Goal: Information Seeking & Learning: Learn about a topic

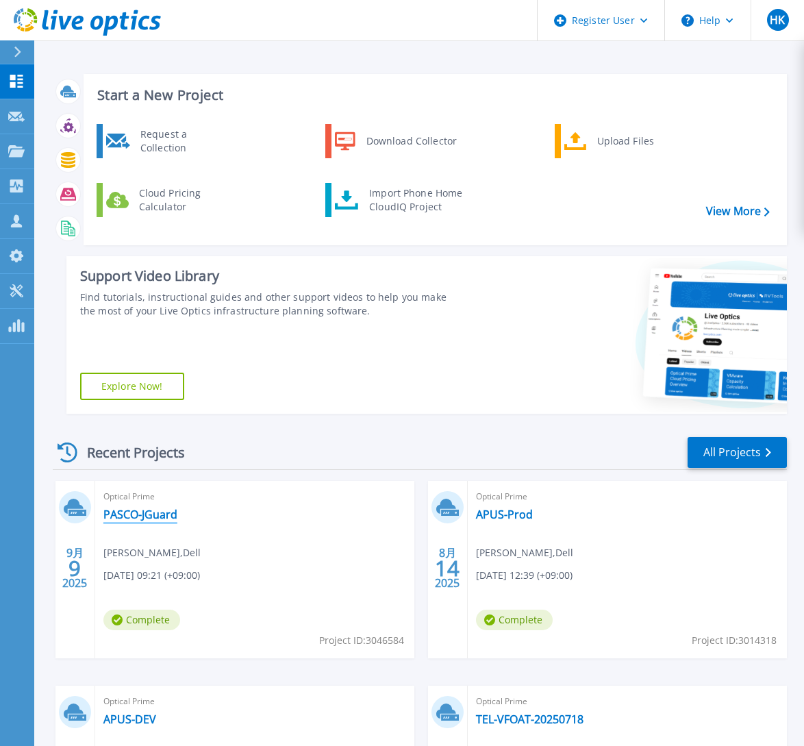
click at [130, 519] on link "PASCO-JGuard" at bounding box center [140, 515] width 74 height 14
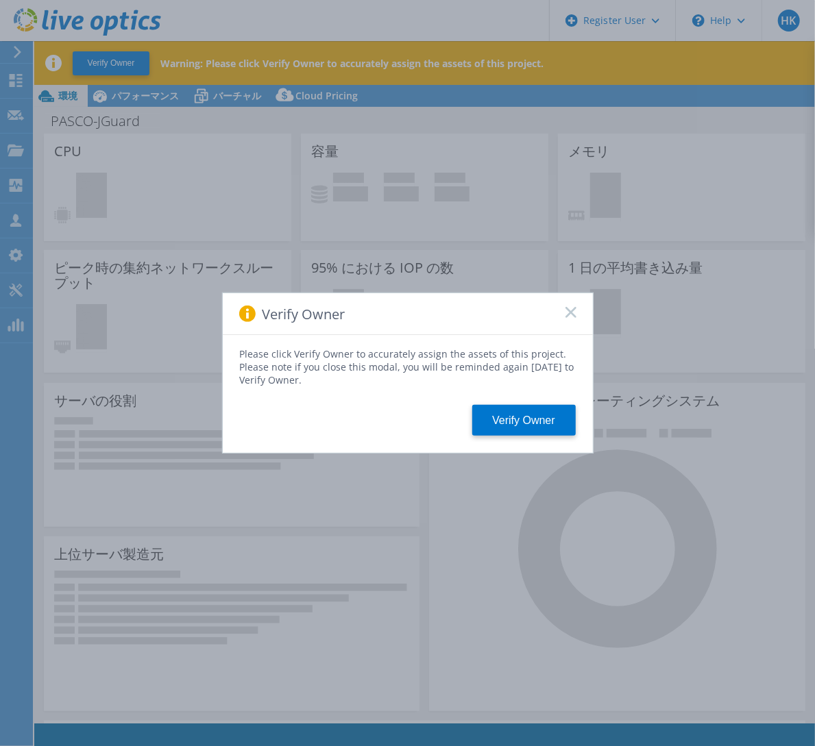
select select "USD"
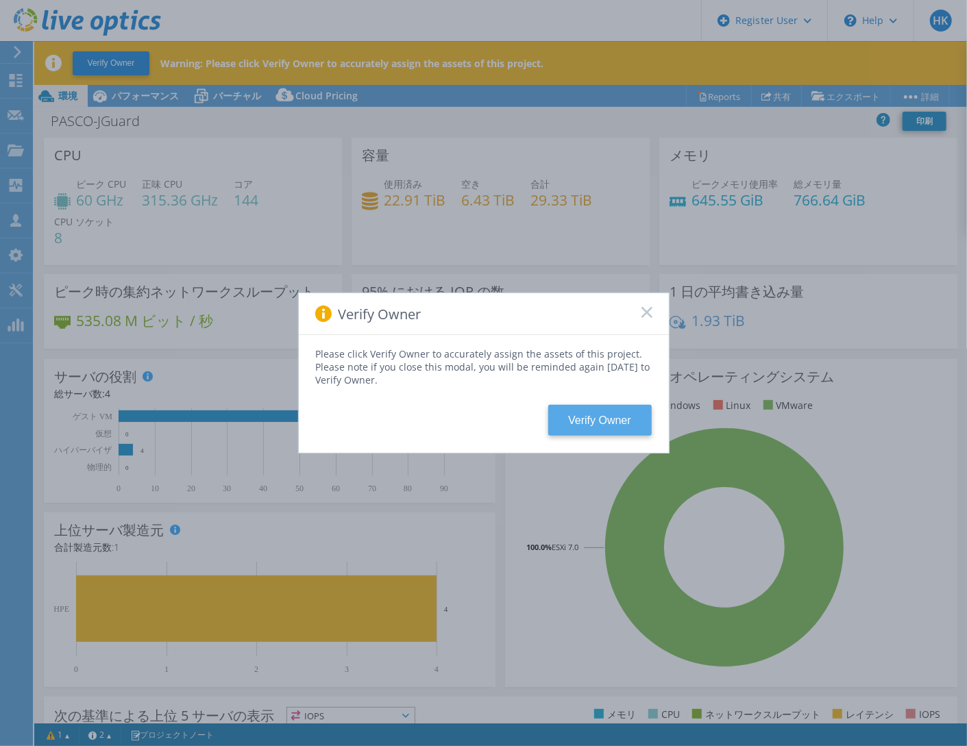
click at [601, 424] on button "Verify Owner" at bounding box center [599, 420] width 103 height 31
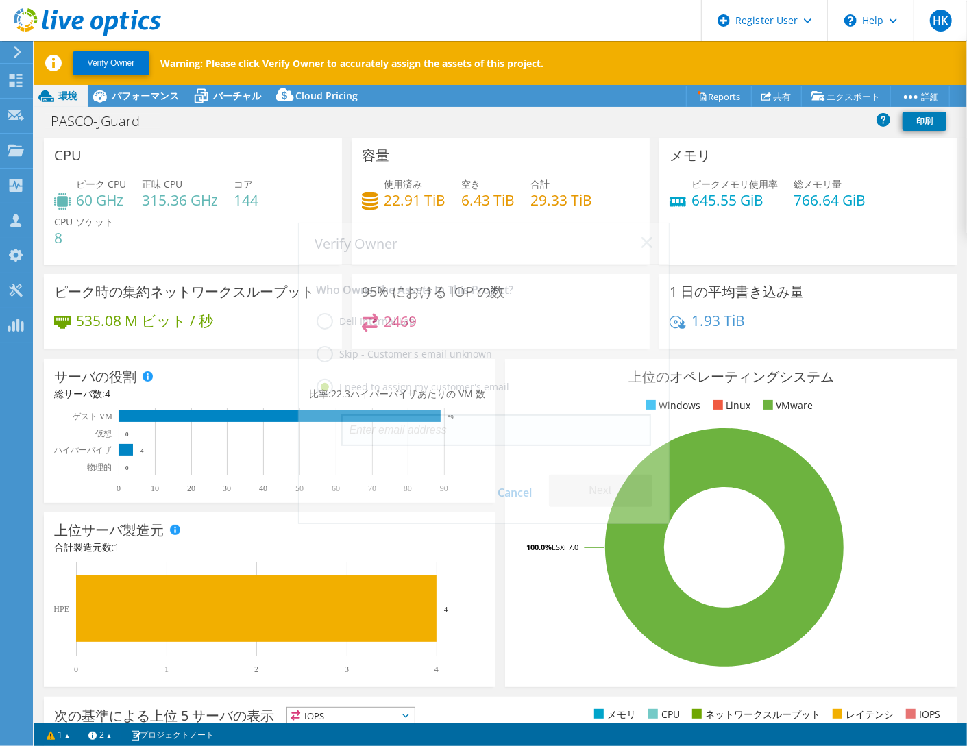
click at [601, 424] on input "email" at bounding box center [496, 431] width 310 height 32
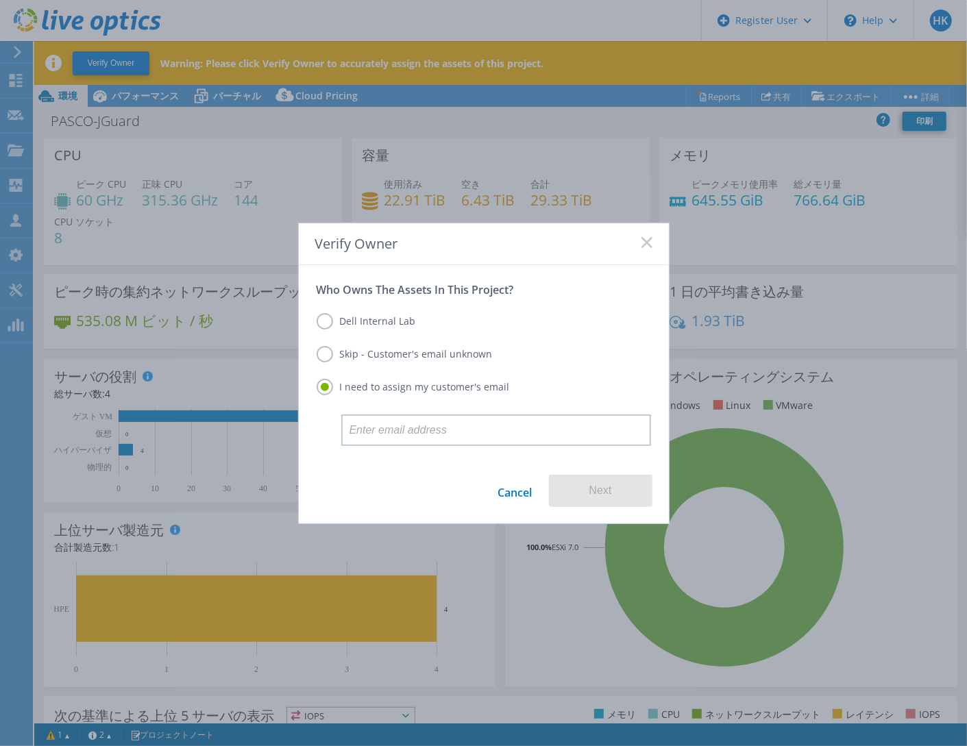
click at [563, 307] on div "Dell Internal Lab Skip - Customer's email unknown I need to assign my customer'…" at bounding box center [484, 356] width 334 height 118
click at [519, 499] on link "Cancel" at bounding box center [515, 491] width 34 height 32
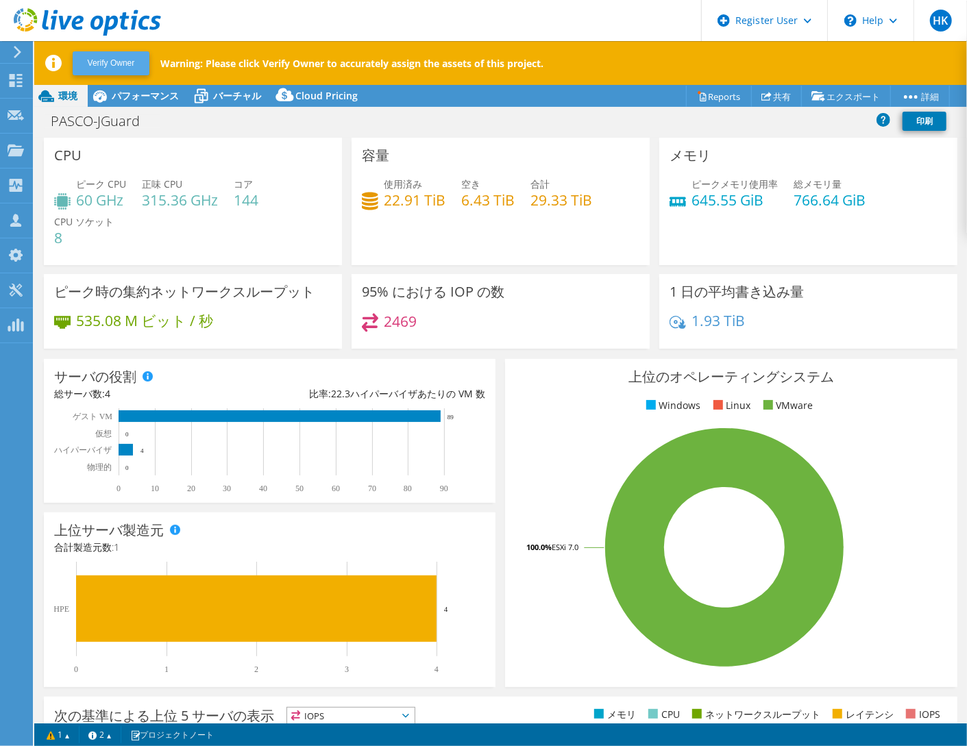
click at [114, 65] on button "Verify Owner" at bounding box center [111, 63] width 77 height 24
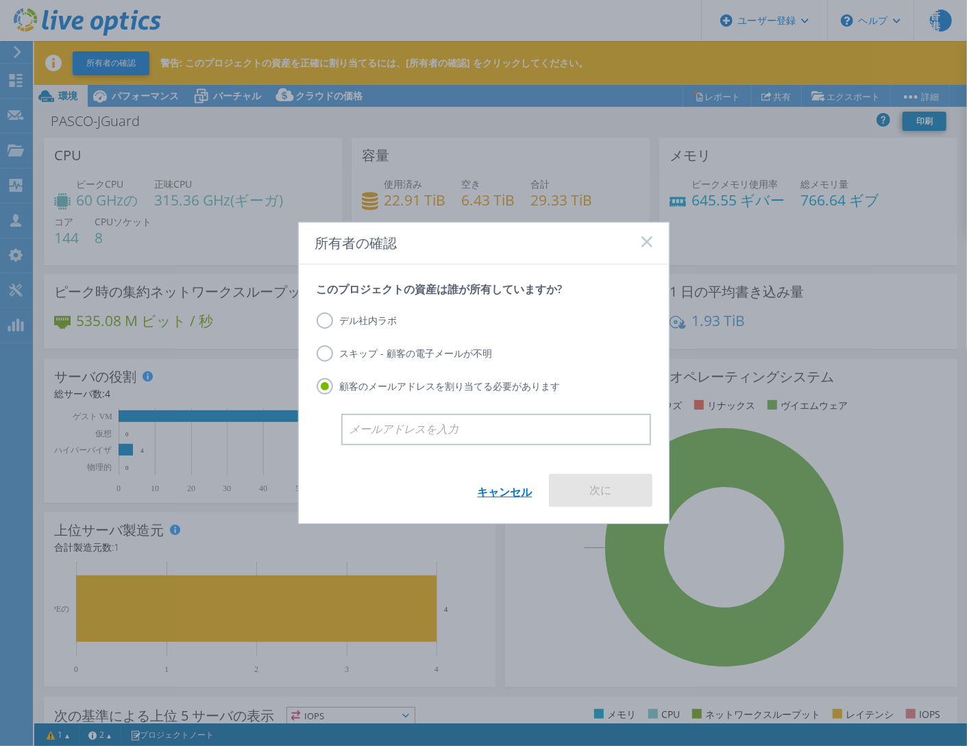
click at [506, 498] on link "キャンセル" at bounding box center [505, 490] width 55 height 33
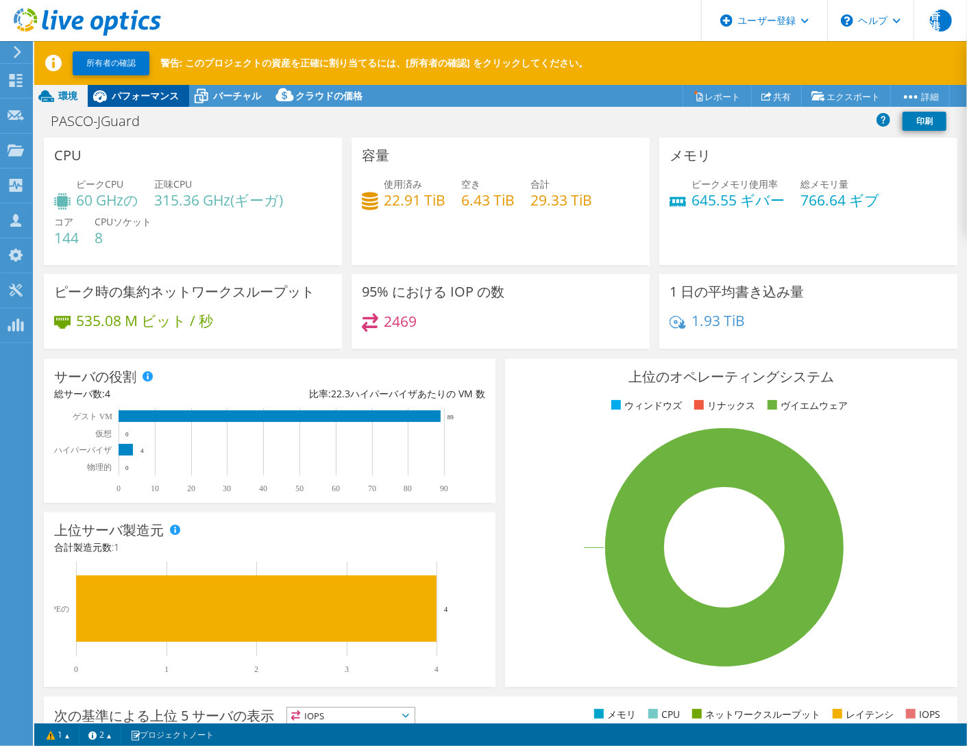
click at [118, 90] on span "パフォーマンス" at bounding box center [145, 95] width 67 height 13
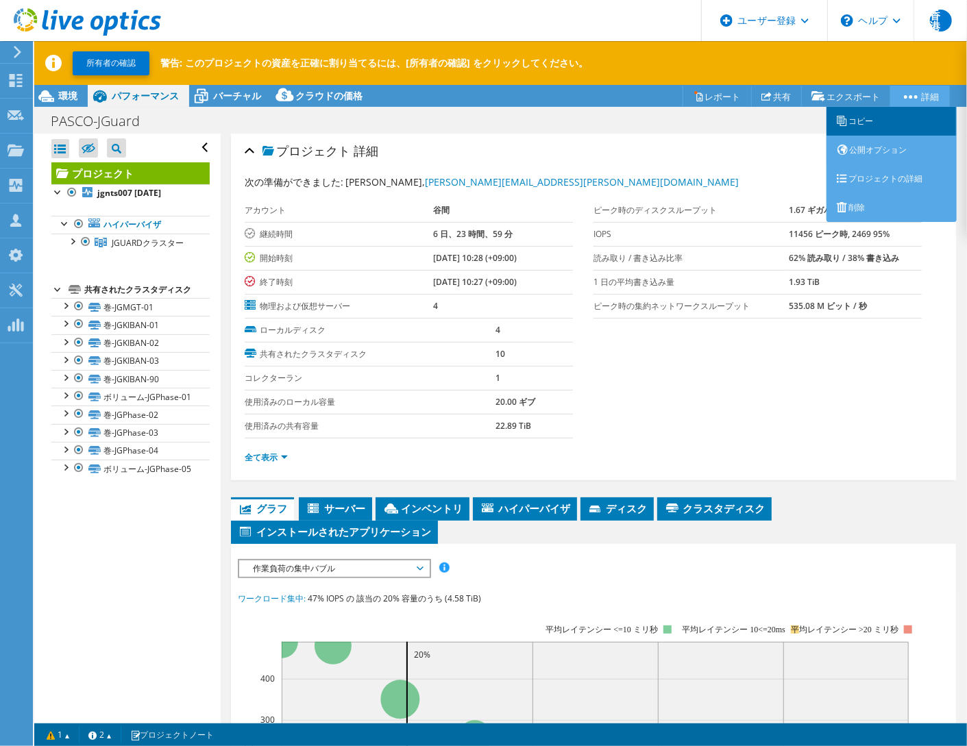
click at [814, 119] on link "コピー" at bounding box center [891, 121] width 130 height 29
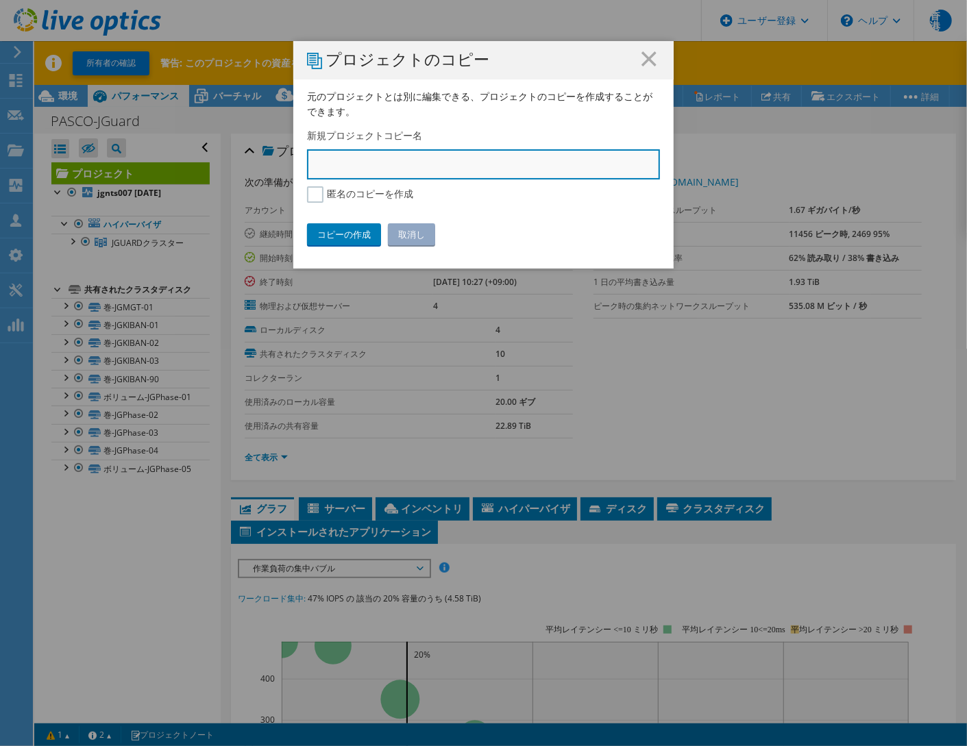
click at [399, 166] on input "text" at bounding box center [483, 164] width 353 height 30
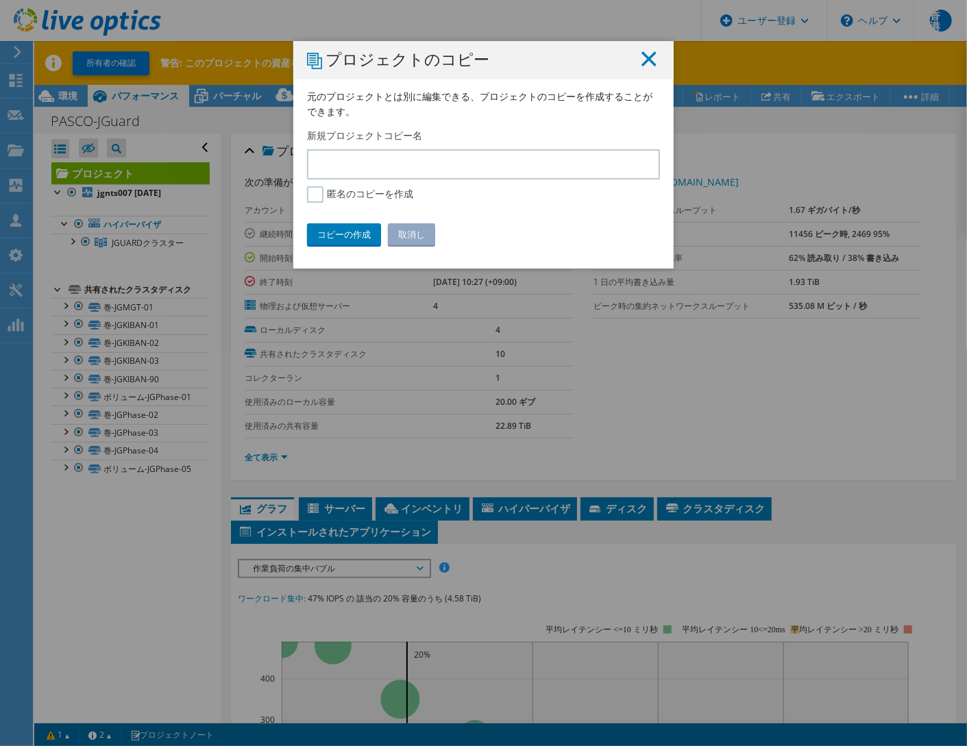
click at [648, 61] on icon at bounding box center [648, 58] width 15 height 15
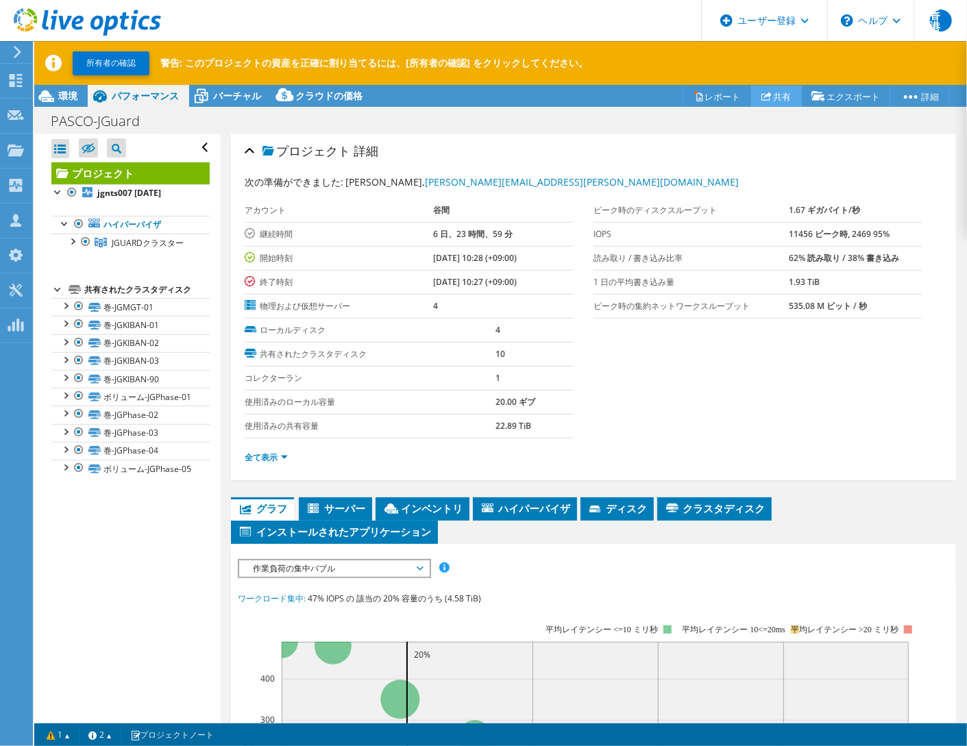
click at [777, 99] on font "共有" at bounding box center [782, 96] width 18 height 12
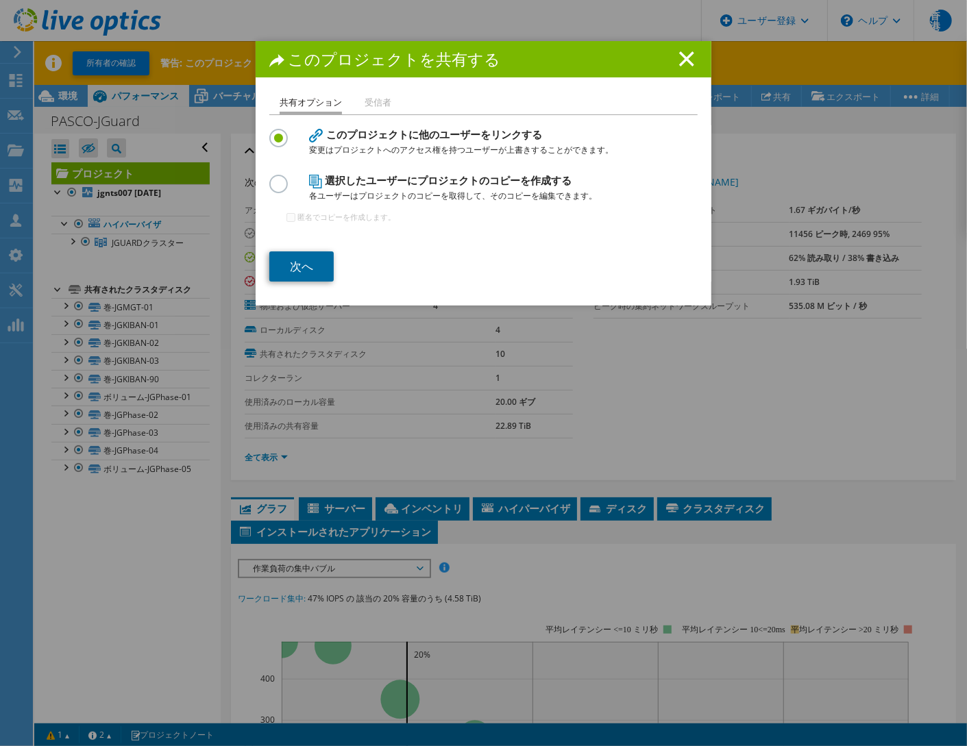
click at [300, 268] on link "次へ" at bounding box center [301, 266] width 64 height 30
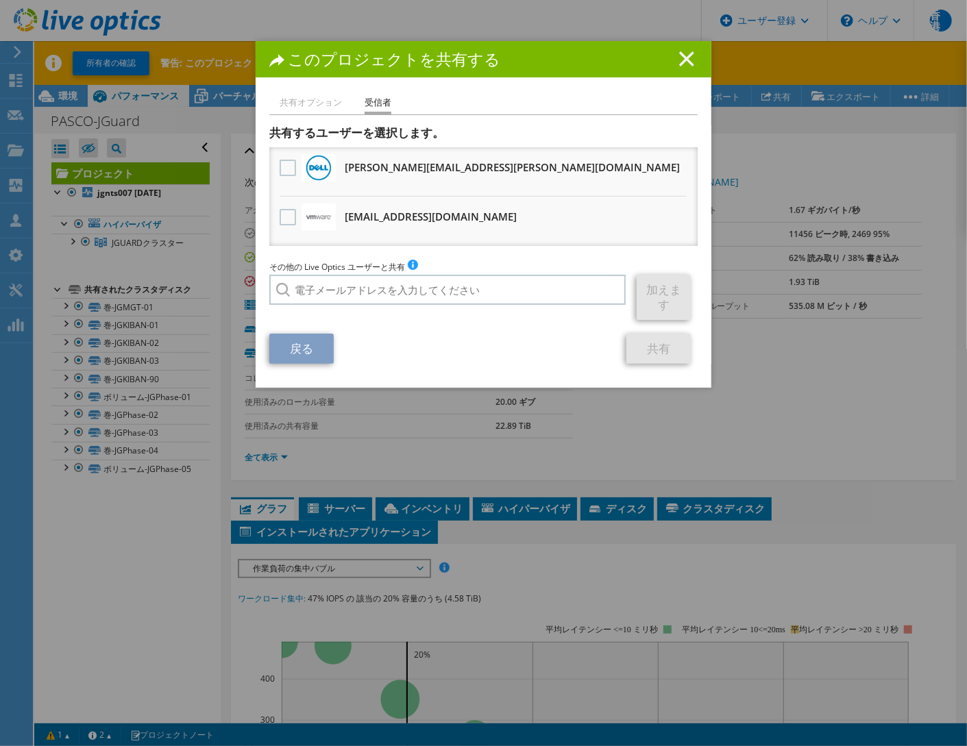
click at [687, 62] on icon at bounding box center [686, 58] width 15 height 15
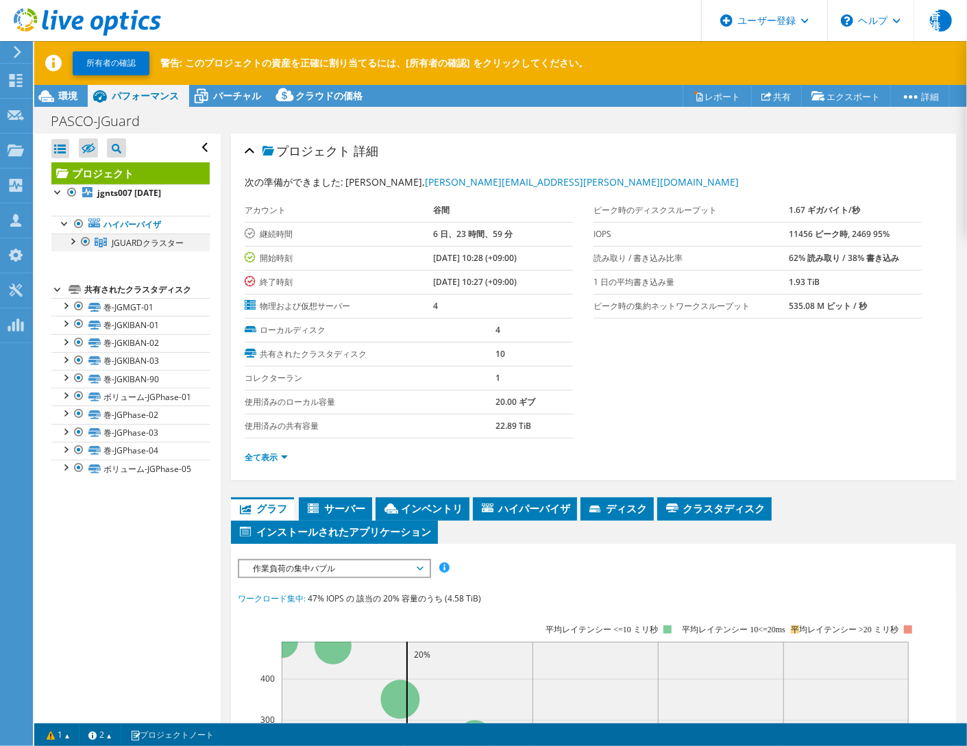
click at [73, 247] on div at bounding box center [72, 241] width 14 height 14
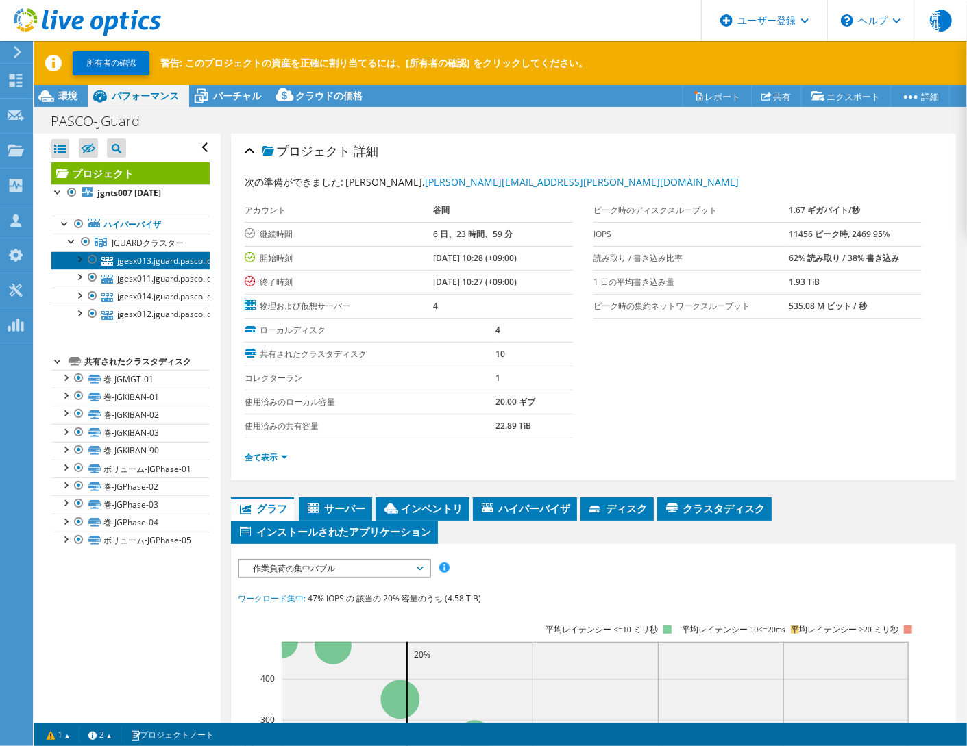
click at [138, 267] on font "jgesx013.jguard.pasco.local" at bounding box center [170, 261] width 106 height 12
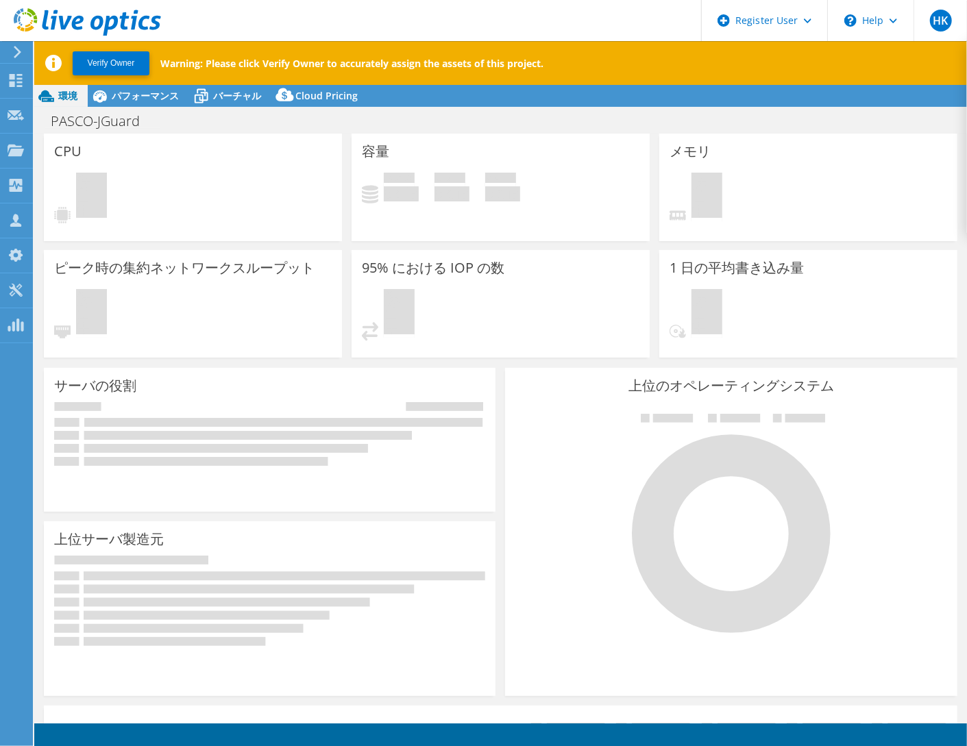
select select "USD"
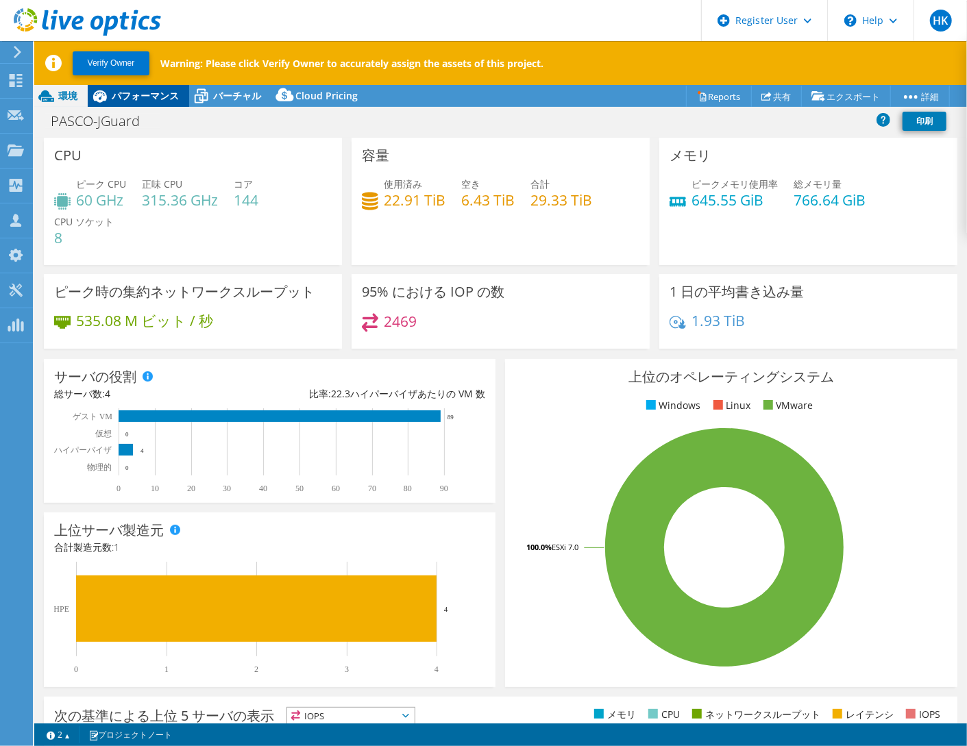
click at [147, 100] on span "パフォーマンス" at bounding box center [145, 95] width 67 height 13
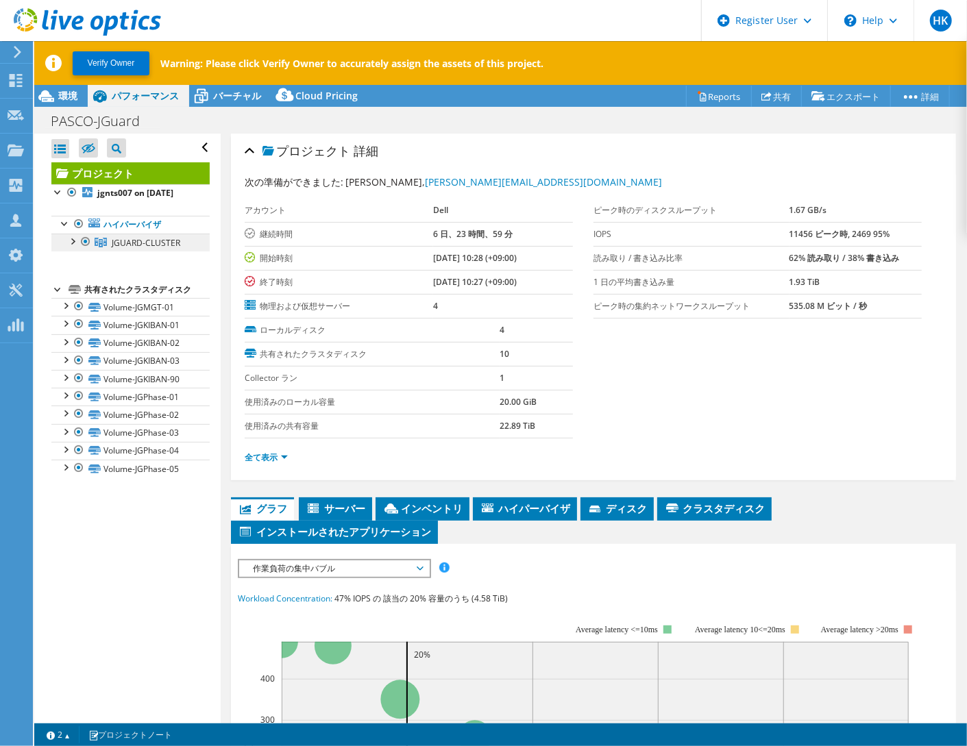
click at [134, 242] on span "JGUARD-CLUSTER" at bounding box center [146, 243] width 69 height 12
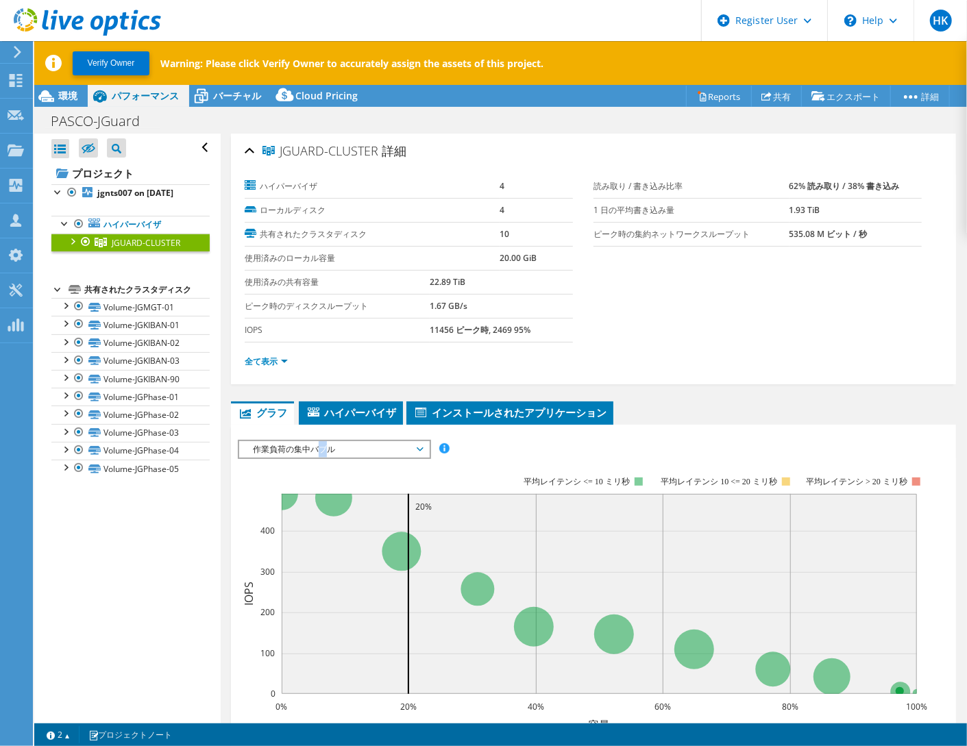
click at [323, 443] on span "作業負荷の集中バブル" at bounding box center [334, 449] width 176 height 16
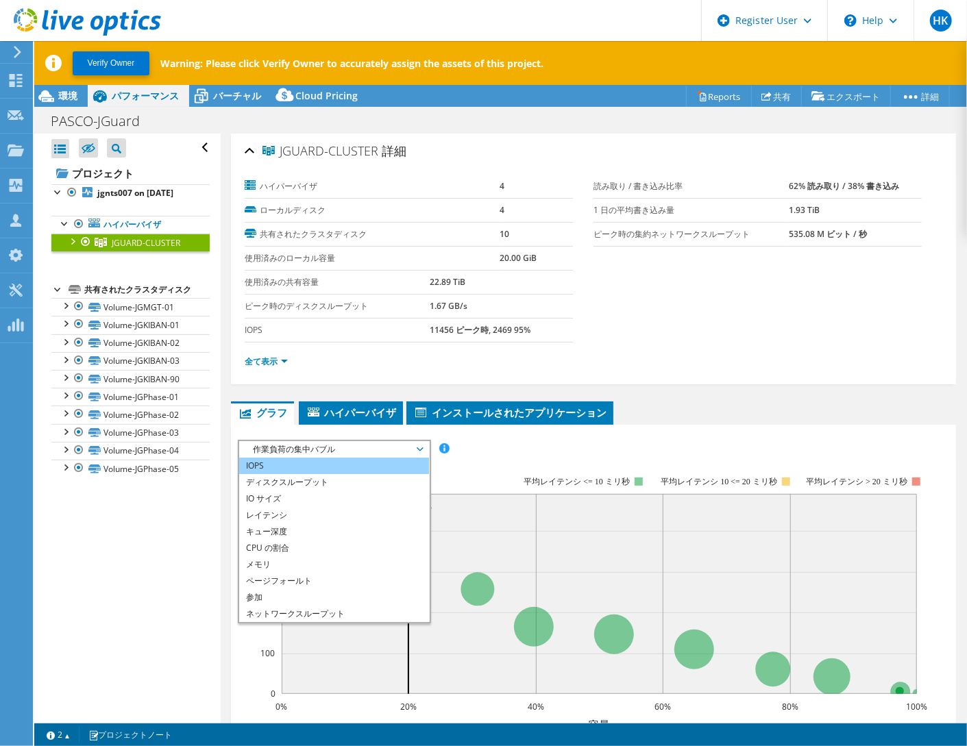
drag, startPoint x: 323, startPoint y: 443, endPoint x: 254, endPoint y: 465, distance: 72.8
click at [254, 465] on li "IOPS" at bounding box center [334, 466] width 190 height 16
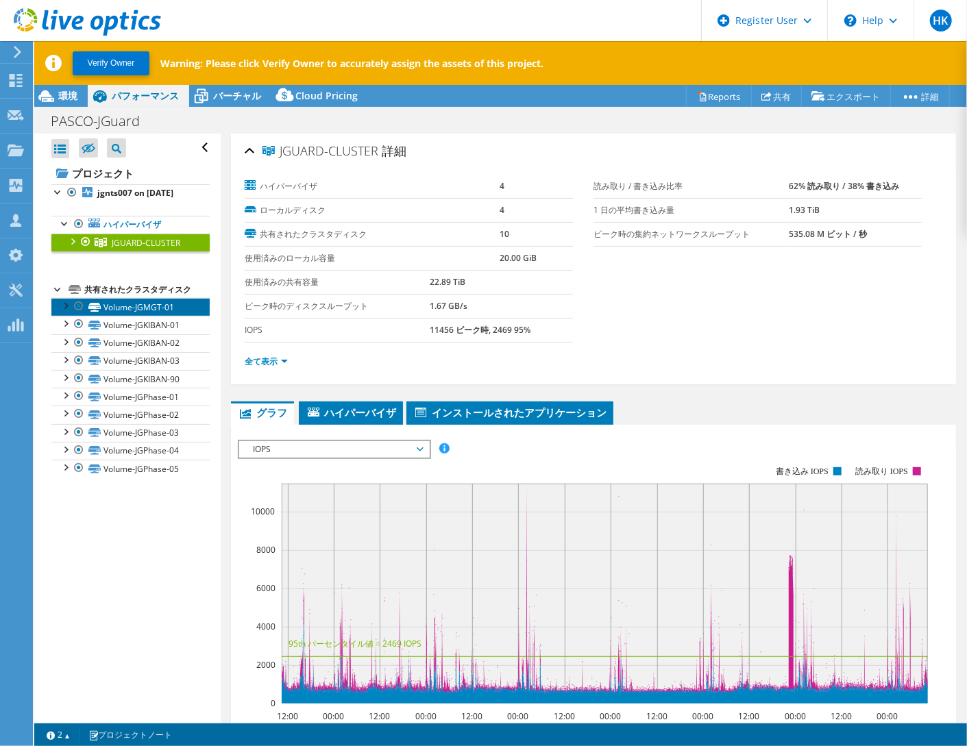
click at [109, 308] on link "Volume-JGMGT-01" at bounding box center [130, 307] width 158 height 18
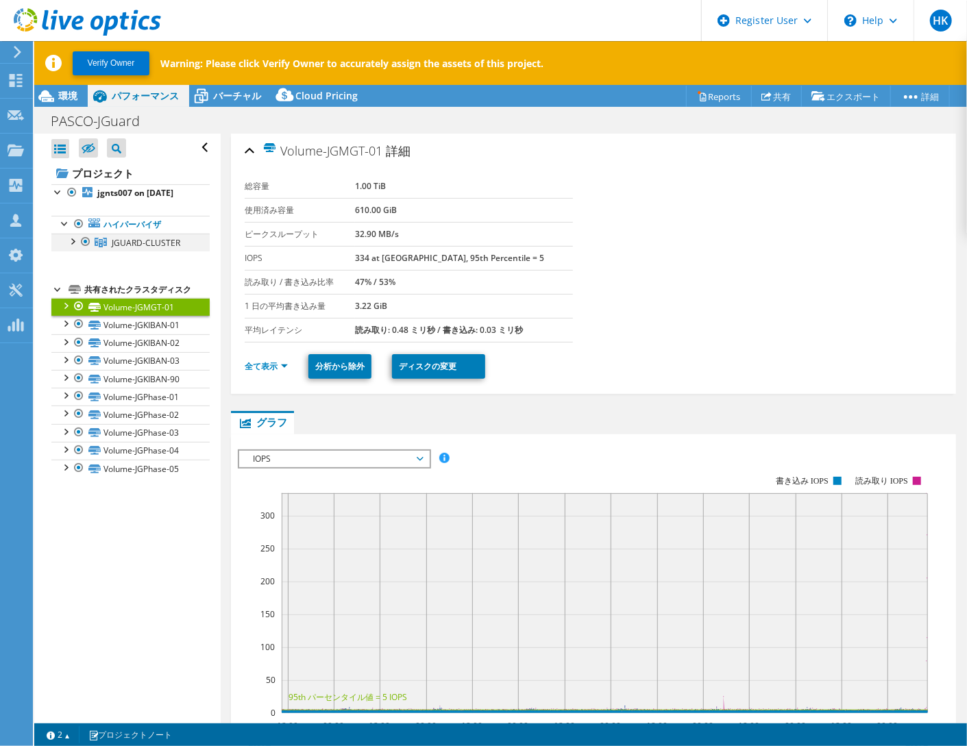
click at [75, 242] on div at bounding box center [72, 241] width 14 height 14
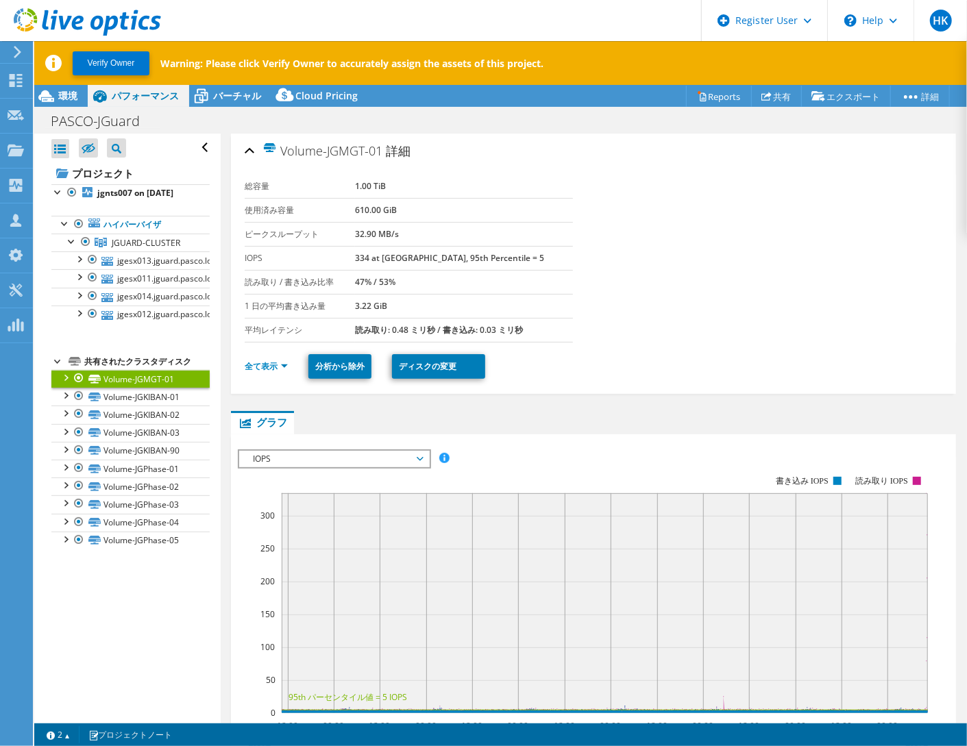
click at [308, 459] on span "IOPS" at bounding box center [334, 459] width 176 height 16
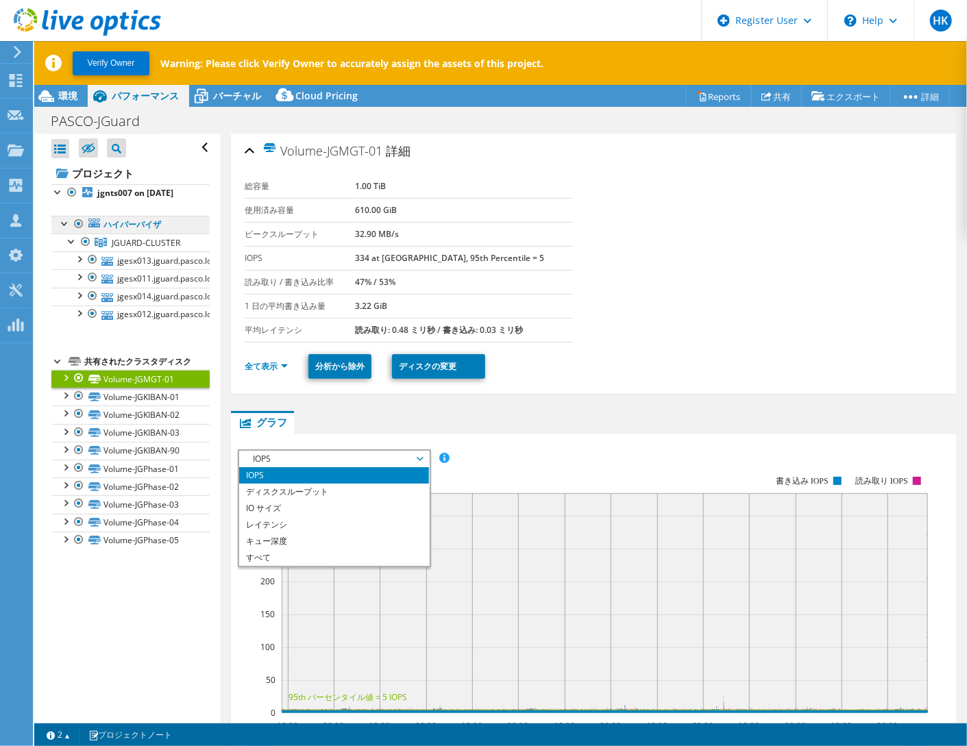
click at [138, 229] on link "ハイパーバイザ" at bounding box center [130, 225] width 158 height 18
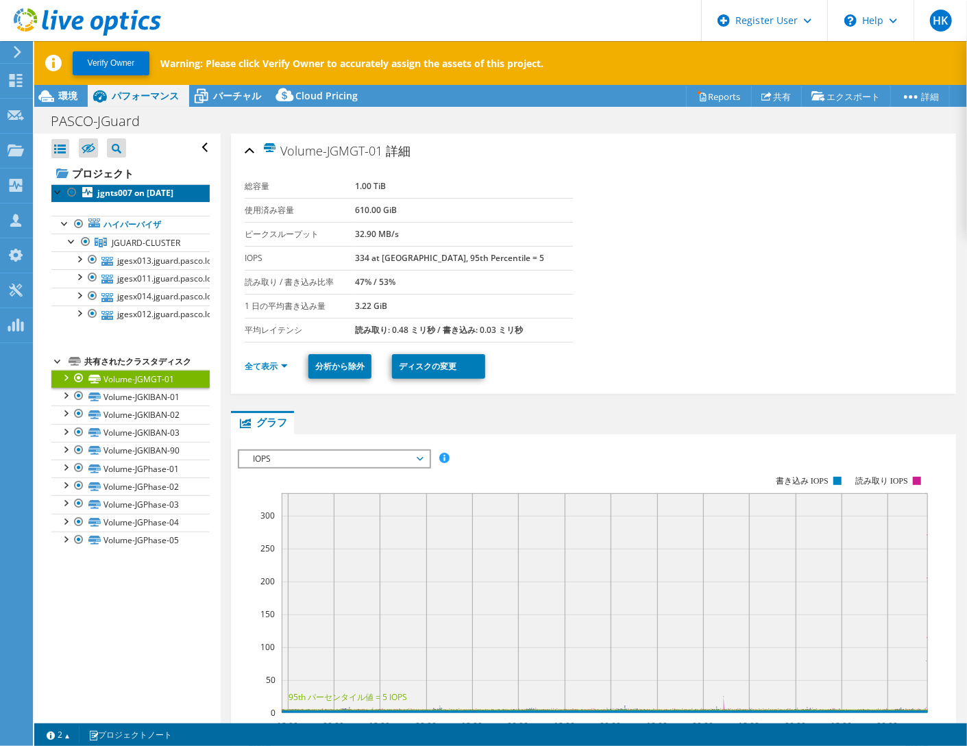
click at [137, 198] on link "jgnts007 on [DATE]" at bounding box center [130, 193] width 158 height 18
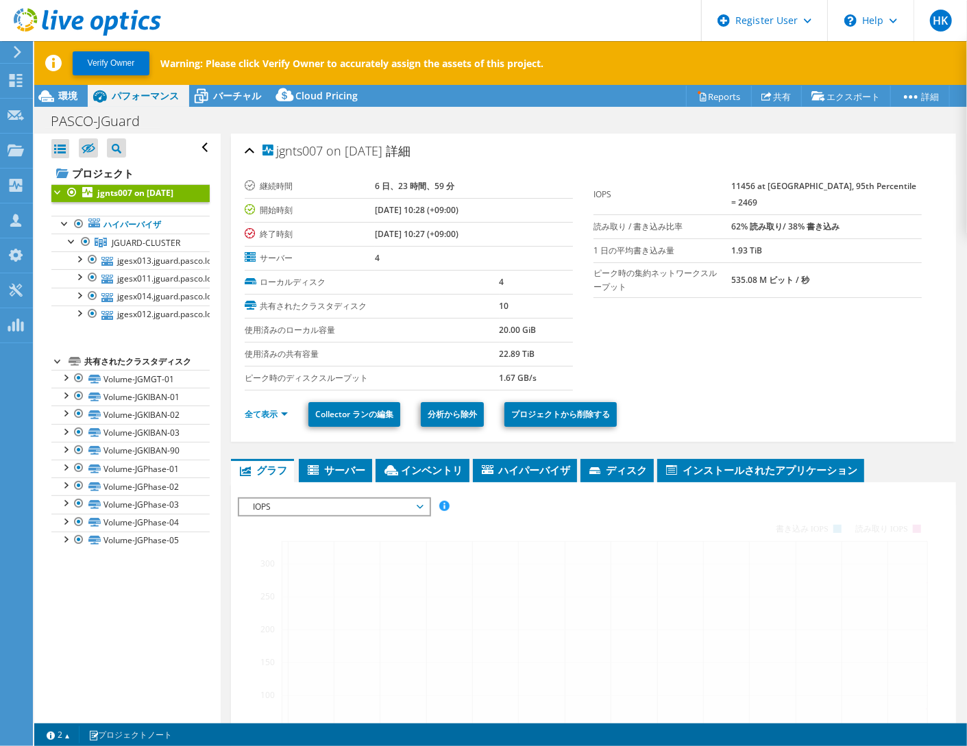
click at [334, 508] on span "IOPS" at bounding box center [334, 507] width 176 height 16
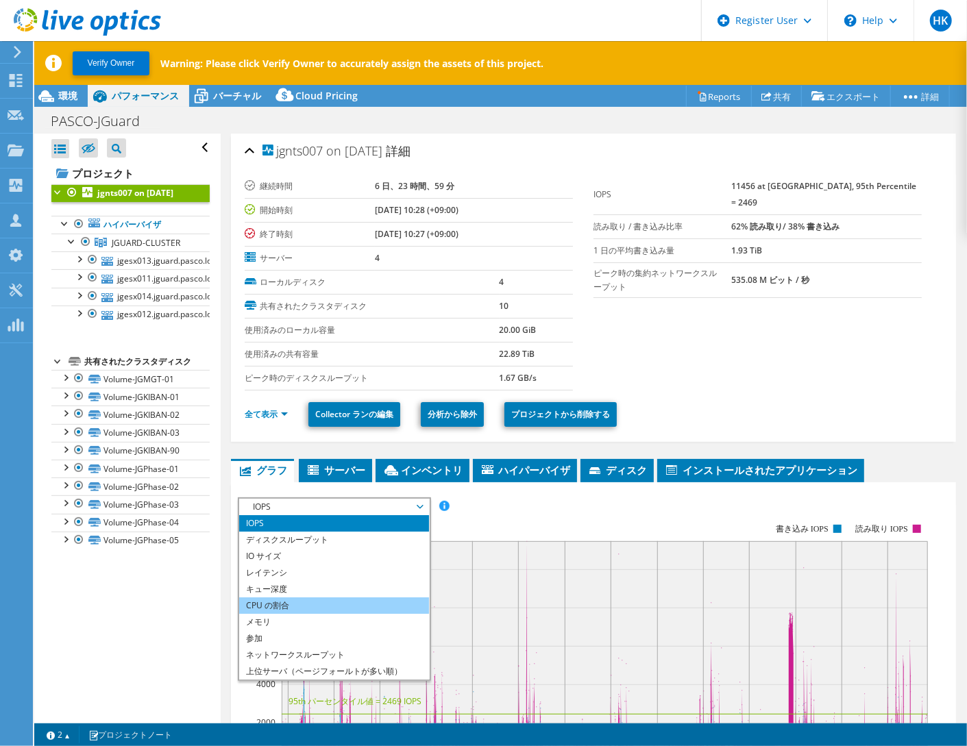
click at [340, 603] on li "CPU の割合" at bounding box center [334, 606] width 190 height 16
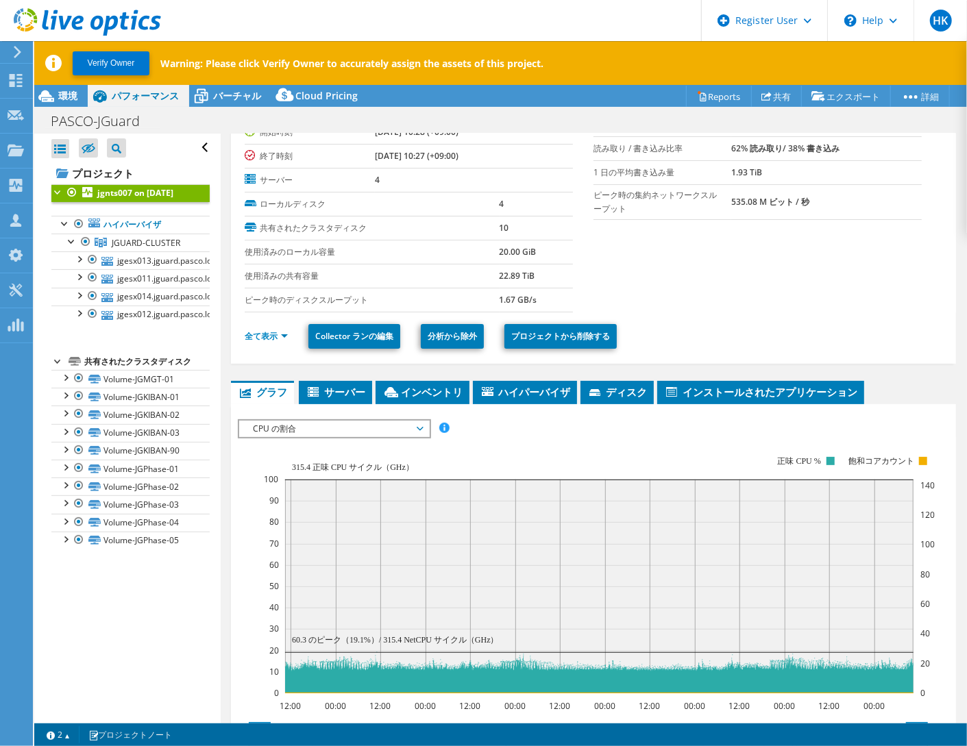
scroll to position [137, 0]
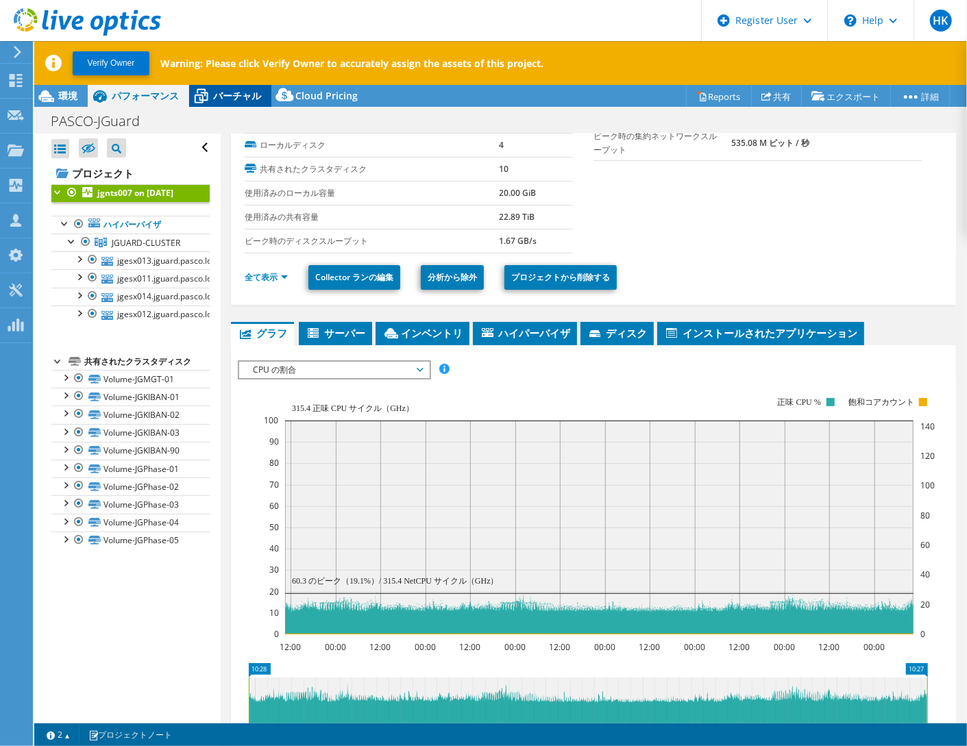
click at [232, 93] on span "バーチャル" at bounding box center [237, 95] width 48 height 13
